Goal: Task Accomplishment & Management: Use online tool/utility

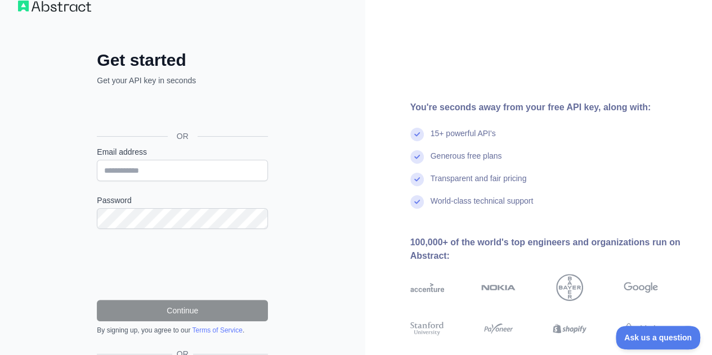
scroll to position [20, 0]
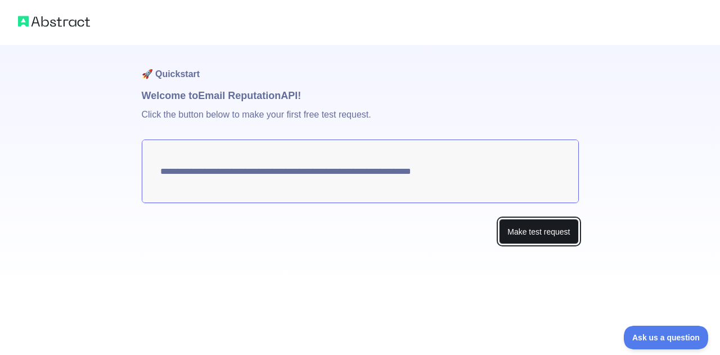
click at [544, 227] on button "Make test request" at bounding box center [538, 231] width 79 height 25
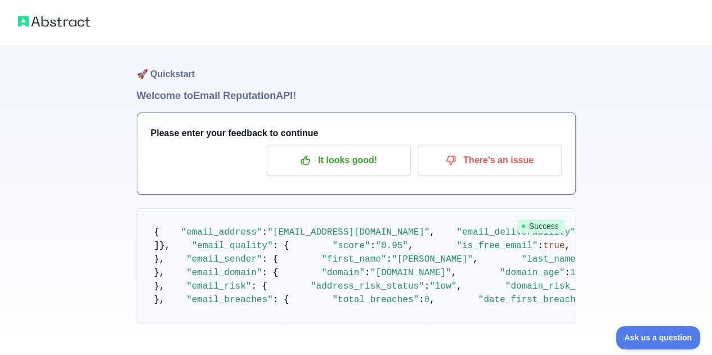
click at [75, 30] on div at bounding box center [356, 22] width 712 height 45
click at [71, 25] on img at bounding box center [54, 22] width 72 height 16
click at [39, 25] on img at bounding box center [54, 22] width 72 height 16
click at [26, 20] on img at bounding box center [54, 22] width 72 height 16
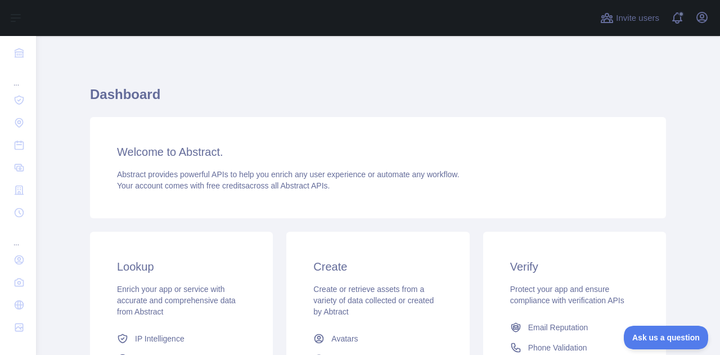
scroll to position [205, 0]
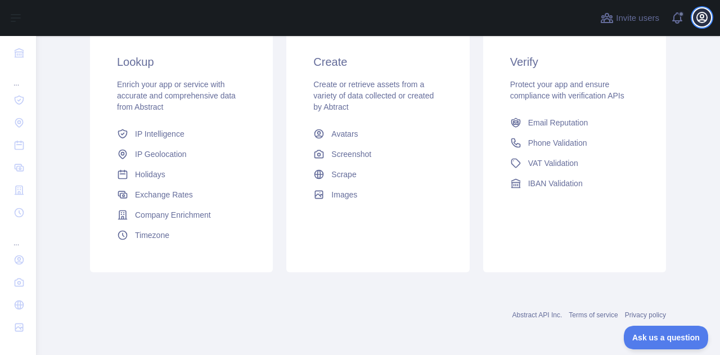
click at [703, 13] on icon "button" at bounding box center [703, 18] width 14 height 14
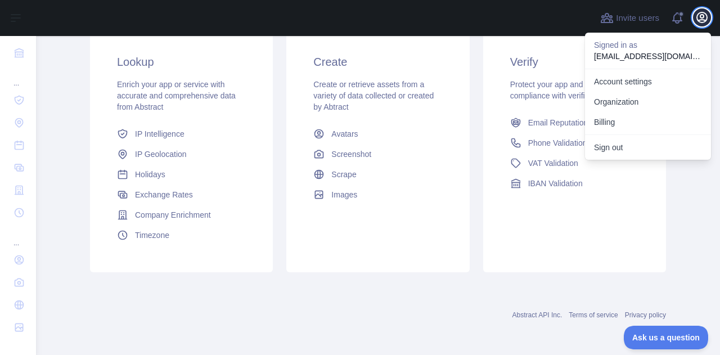
click at [703, 13] on icon "button" at bounding box center [703, 18] width 14 height 14
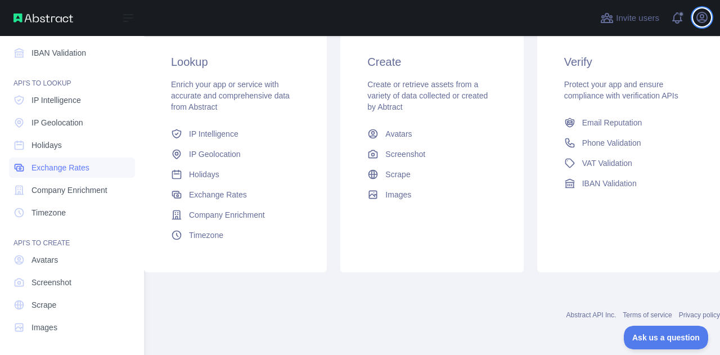
scroll to position [0, 0]
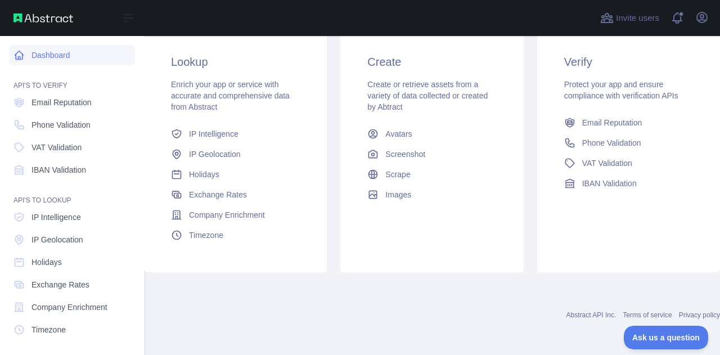
click at [95, 45] on link "Dashboard" at bounding box center [72, 55] width 126 height 20
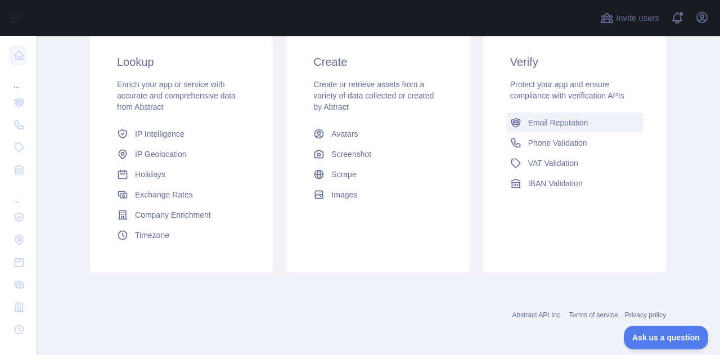
click at [567, 124] on span "Email Reputation" at bounding box center [558, 122] width 60 height 11
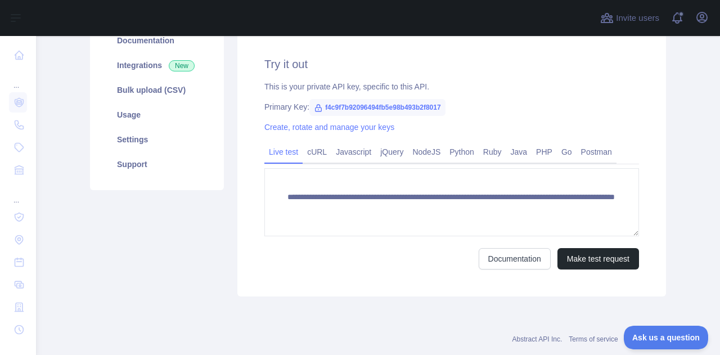
scroll to position [144, 0]
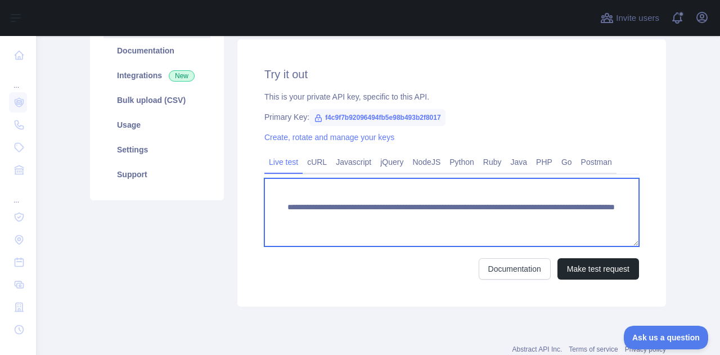
drag, startPoint x: 314, startPoint y: 218, endPoint x: 445, endPoint y: 217, distance: 130.6
click at [445, 217] on textarea "**********" at bounding box center [452, 212] width 375 height 68
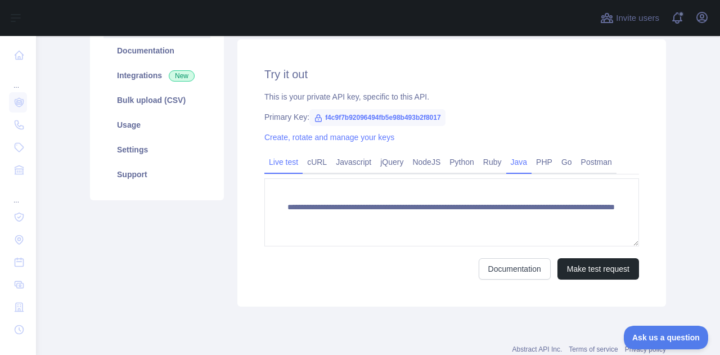
click at [516, 164] on link "Java" at bounding box center [520, 162] width 26 height 18
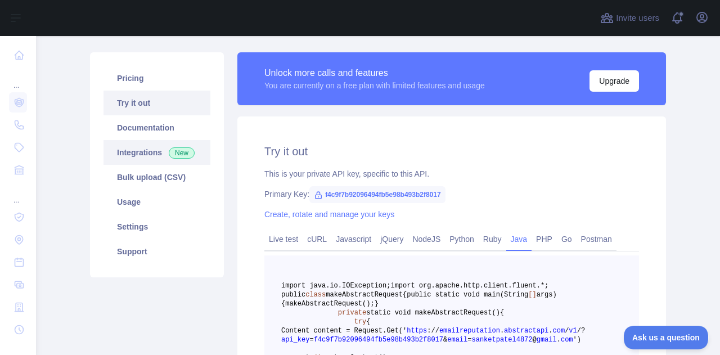
scroll to position [68, 0]
click at [314, 197] on icon at bounding box center [318, 194] width 9 height 9
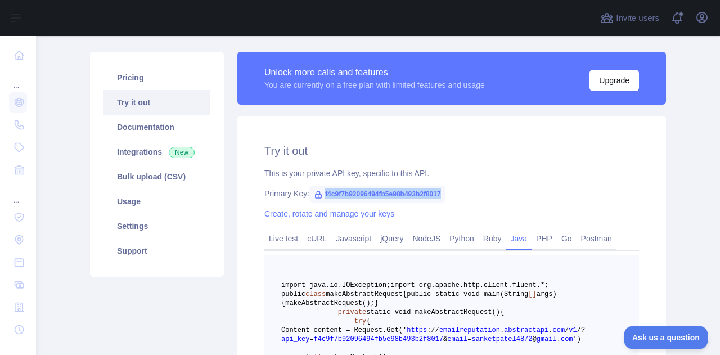
click at [314, 197] on icon at bounding box center [318, 194] width 9 height 9
copy span "f4c9f7b92096494fb5e98b493b2f8017"
